Goal: Task Accomplishment & Management: Manage account settings

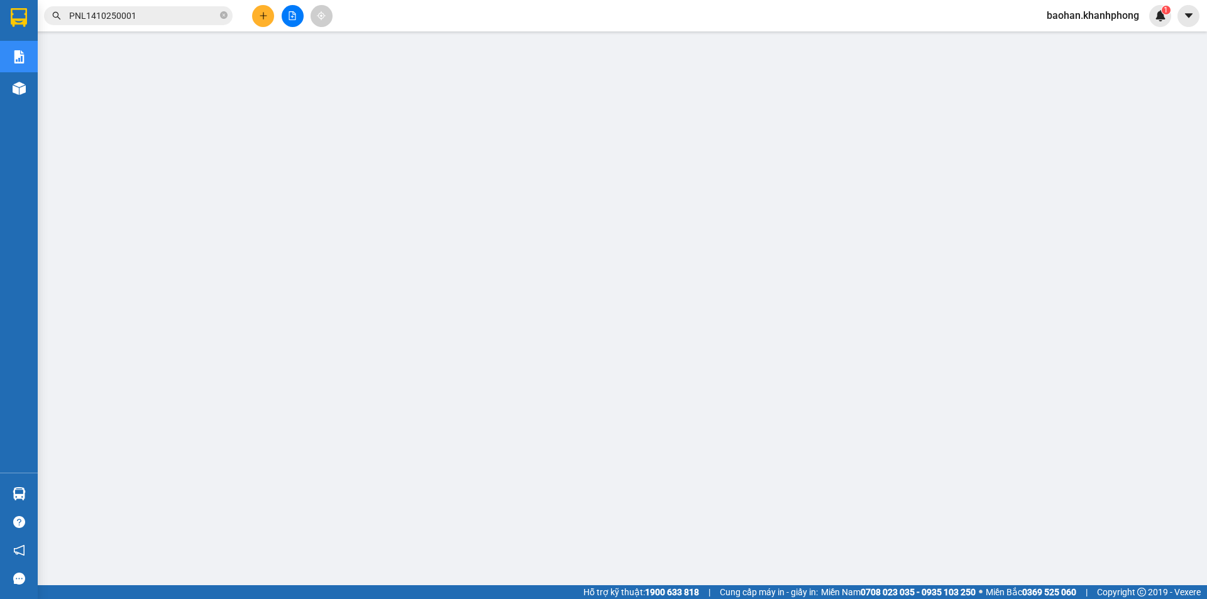
drag, startPoint x: 1085, startPoint y: 16, endPoint x: 1091, endPoint y: 13, distance: 7.3
click at [1090, 16] on span "baohan.khanhphong" at bounding box center [1092, 16] width 112 height 16
click at [1080, 42] on span "Đăng xuất" at bounding box center [1098, 39] width 87 height 14
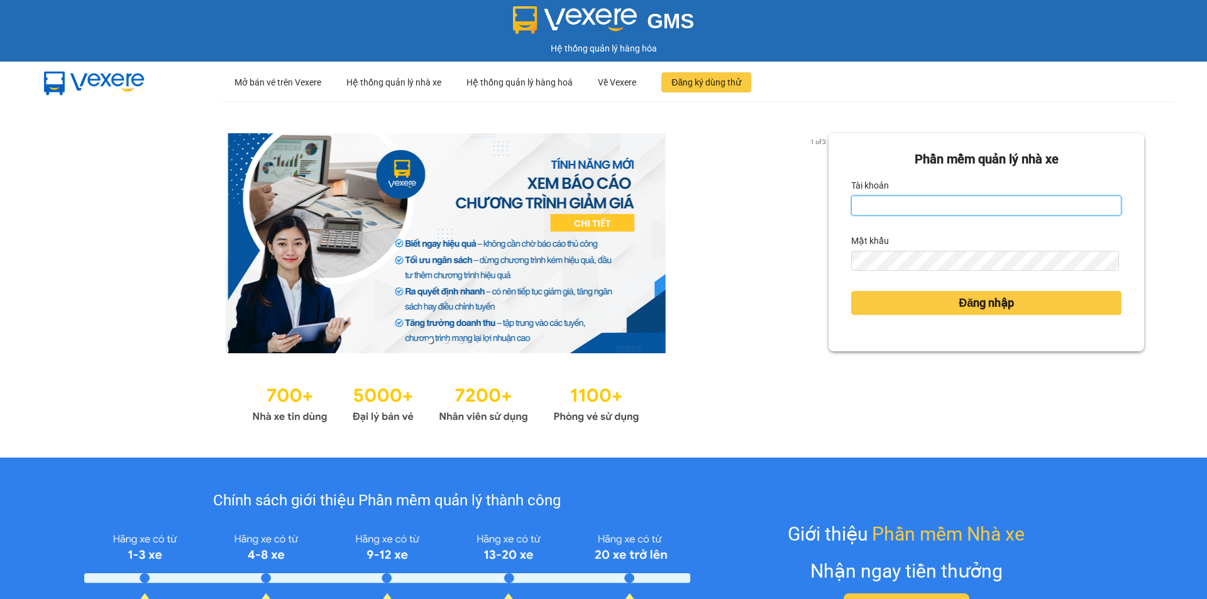
click at [921, 202] on input "Tài khoản" at bounding box center [986, 205] width 270 height 20
type input "tien.khanhphong"
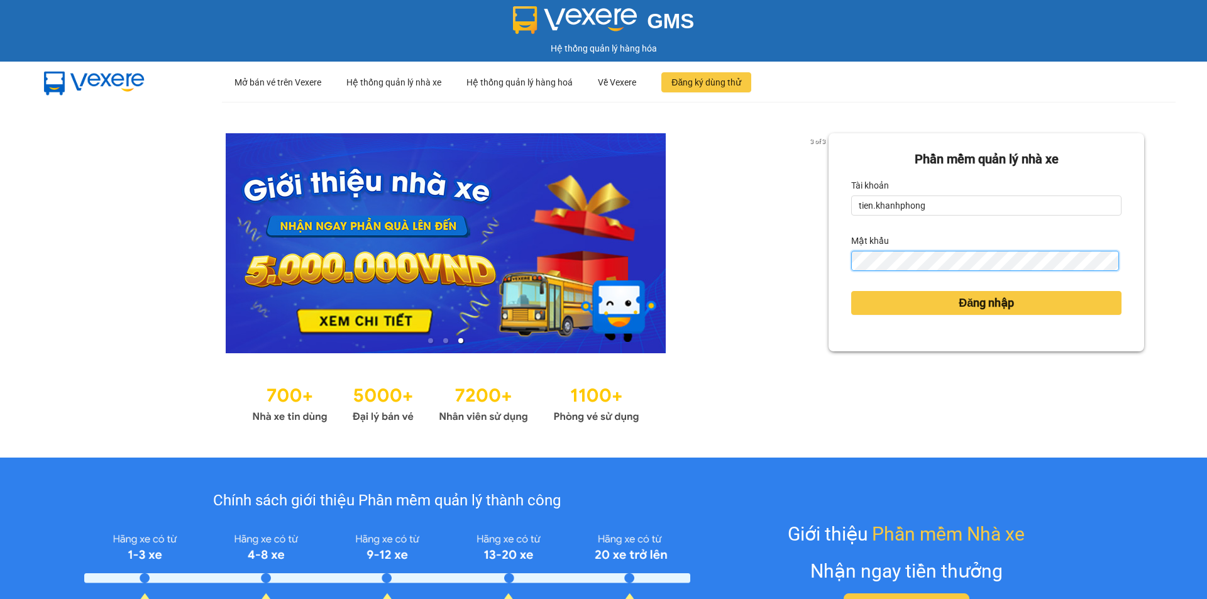
click at [851, 291] on button "Đăng nhập" at bounding box center [986, 303] width 270 height 24
